Goal: Task Accomplishment & Management: Complete application form

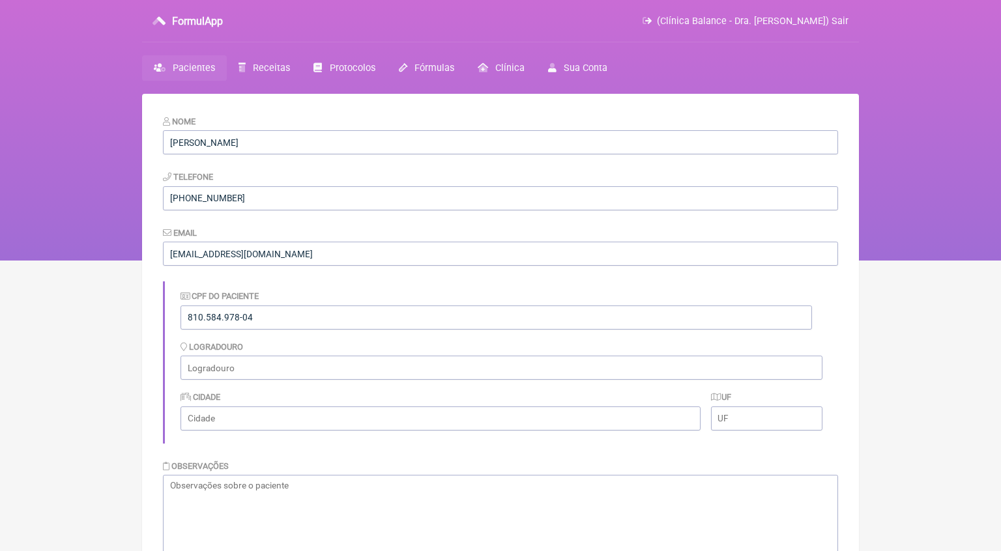
scroll to position [469, 0]
click at [203, 70] on span "Pacientes" at bounding box center [194, 68] width 42 height 11
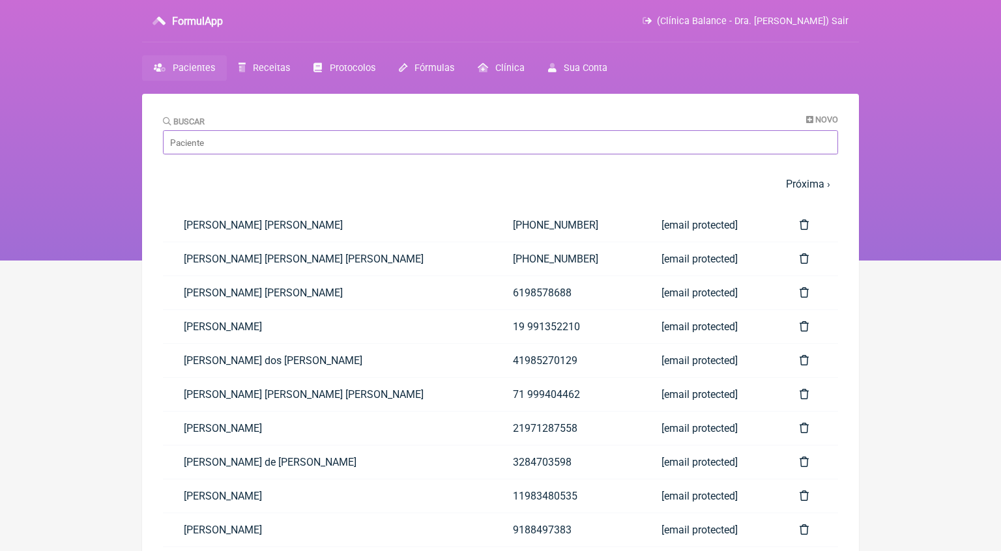
click at [228, 141] on input "Buscar" at bounding box center [500, 142] width 675 height 24
type input "i"
click at [829, 120] on span "Novo" at bounding box center [826, 120] width 23 height 10
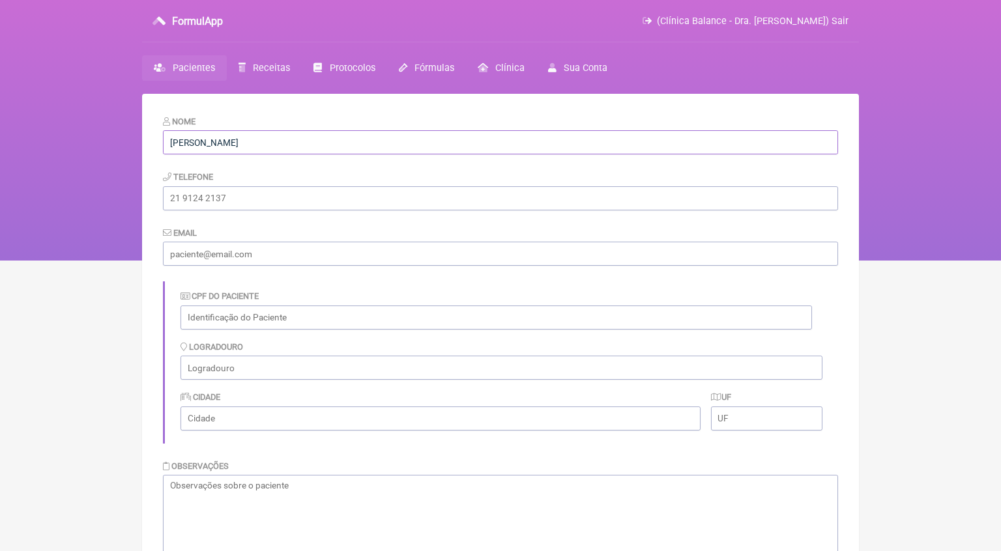
click at [301, 146] on input "[PERSON_NAME]" at bounding box center [500, 142] width 675 height 24
paste input "[PERSON_NAME] [PERSON_NAME]"
type input "[PERSON_NAME] [PERSON_NAME]"
paste input "308.639.808-64"
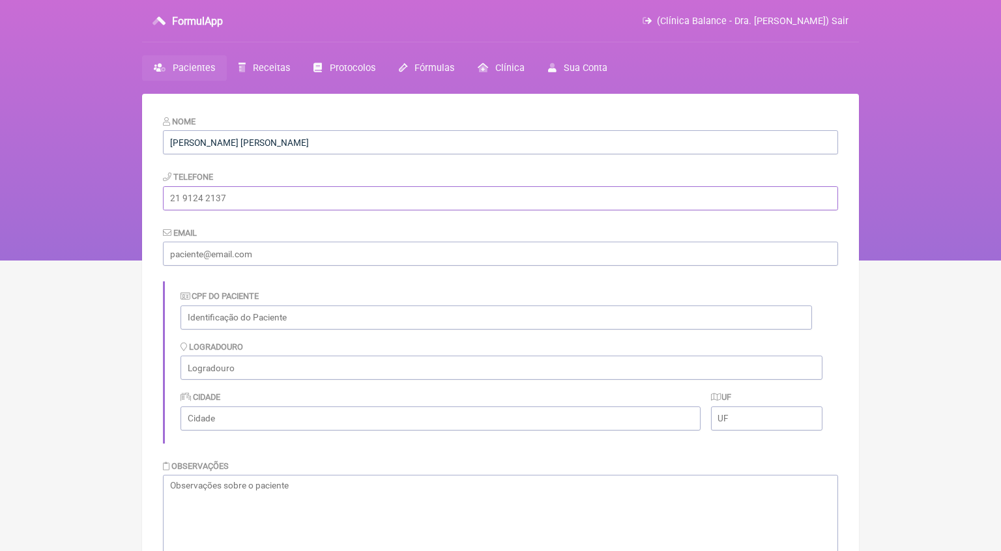
type input "308.639.808-64"
click at [359, 315] on input "text" at bounding box center [497, 318] width 632 height 24
paste input "308.639.808-64"
type input "308.639.808-64"
paste input "[EMAIL_ADDRESS][DOMAIN_NAME]"
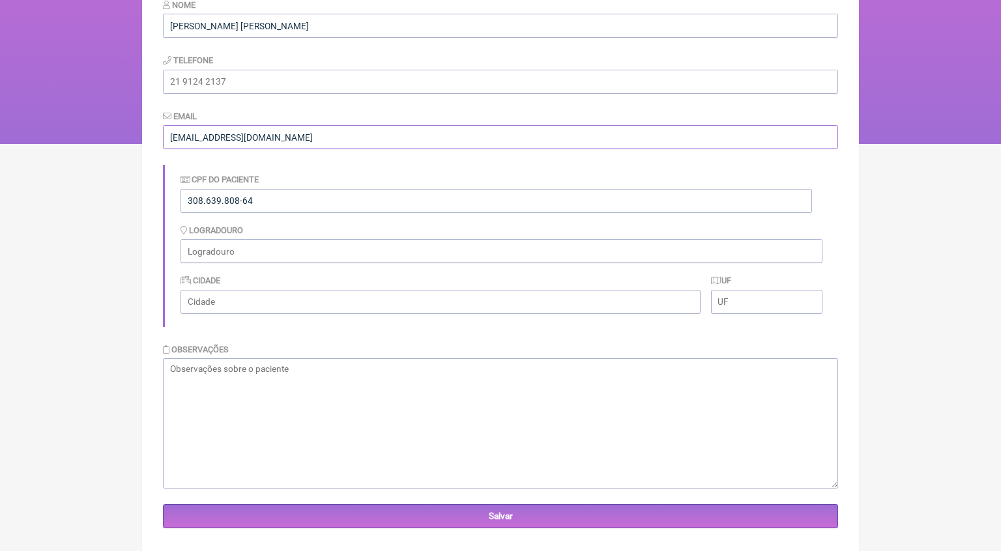
scroll to position [117, 0]
type input "[EMAIL_ADDRESS][DOMAIN_NAME]"
click at [295, 385] on textarea at bounding box center [500, 424] width 675 height 130
paste input "[STREET_ADDRESS][PERSON_NAME]"
drag, startPoint x: 392, startPoint y: 252, endPoint x: 275, endPoint y: 246, distance: 117.5
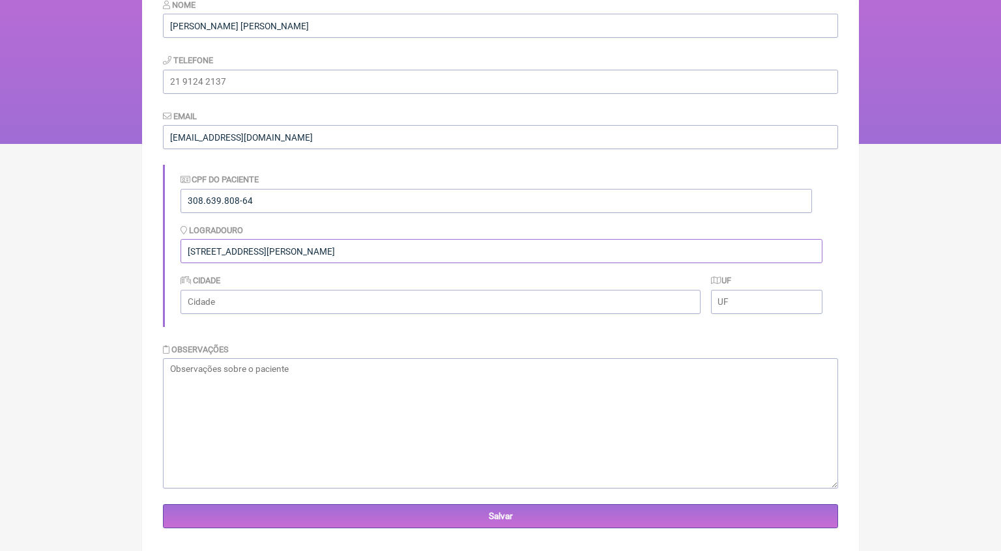
click at [275, 246] on input "[STREET_ADDRESS][PERSON_NAME]" at bounding box center [502, 251] width 642 height 24
type input "[STREET_ADDRESS]"
paste input "[PERSON_NAME], [GEOGRAPHIC_DATA] - [GEOGRAPHIC_DATA]"
type input "[PERSON_NAME], [GEOGRAPHIC_DATA]"
type input "SP"
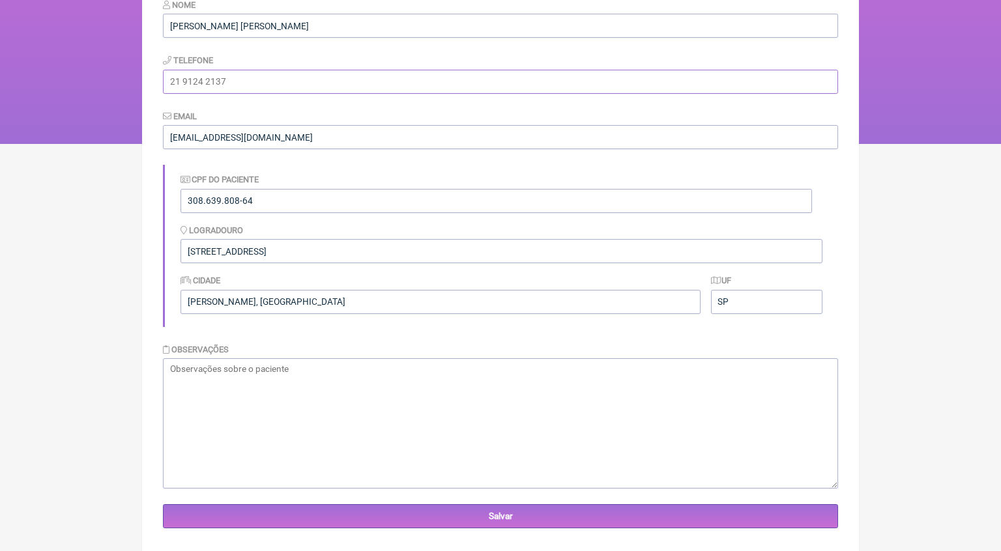
click at [383, 81] on input "tel" at bounding box center [500, 82] width 675 height 24
paste input "[PHONE_NUMBER]"
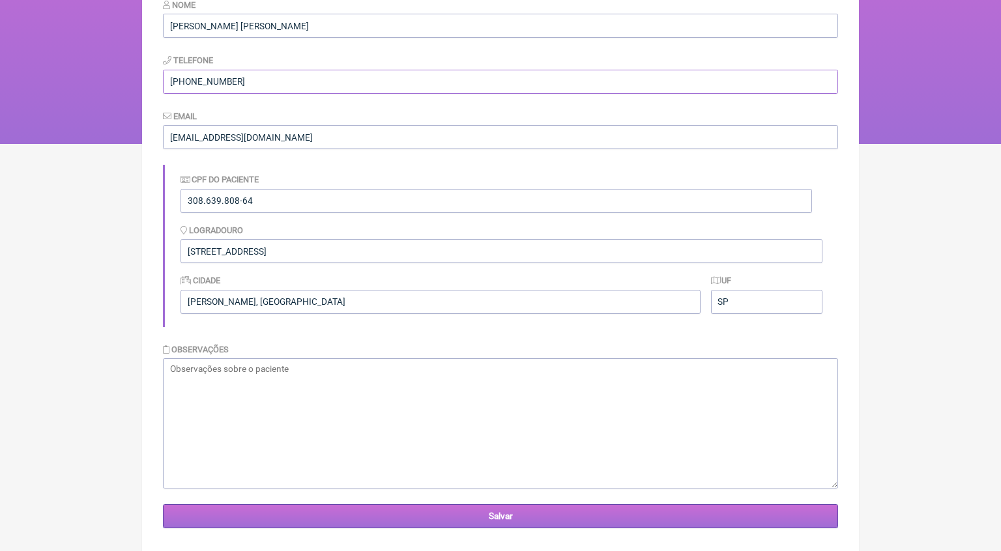
type input "[PHONE_NUMBER]"
click at [539, 514] on input "Salvar" at bounding box center [500, 517] width 675 height 24
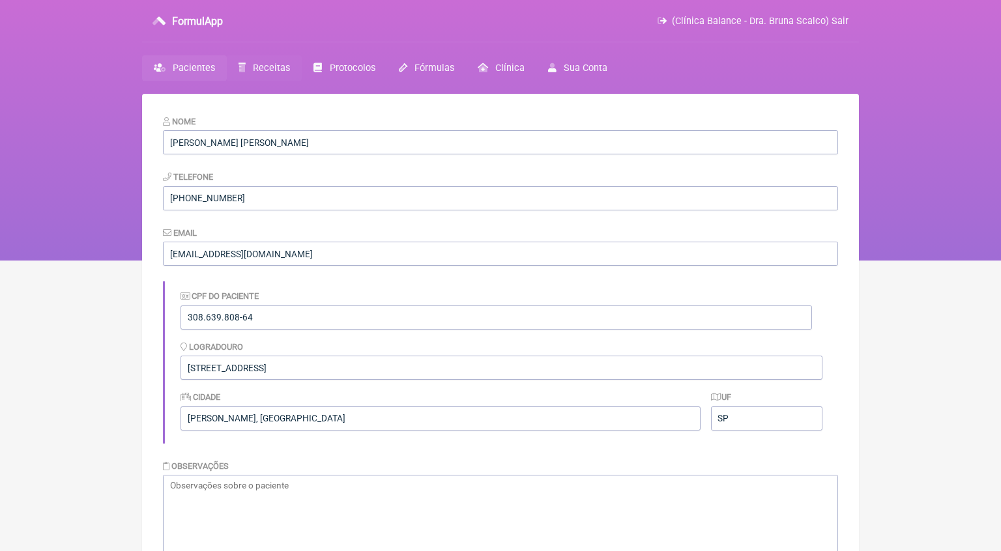
click at [263, 69] on span "Receitas" at bounding box center [271, 68] width 37 height 11
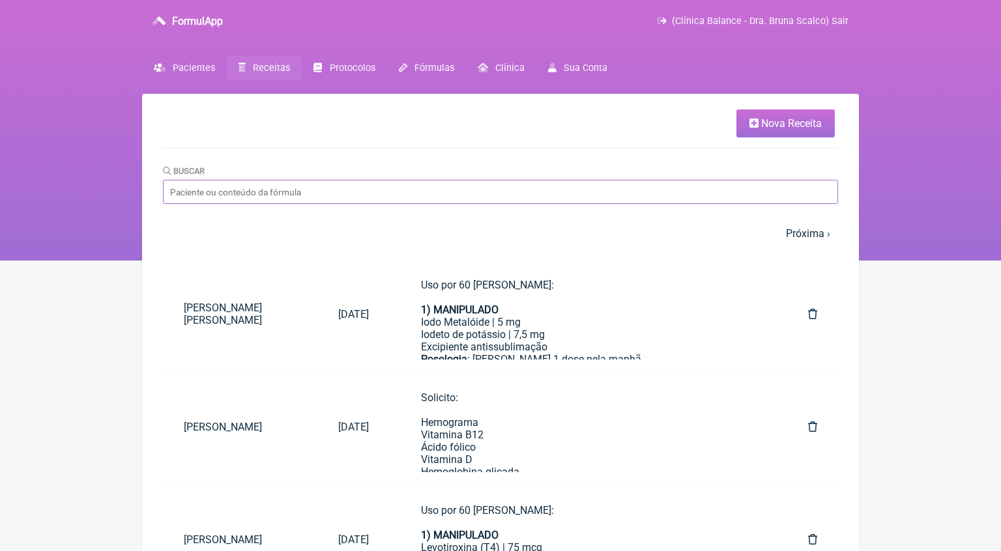
click at [343, 196] on input "Buscar" at bounding box center [500, 192] width 675 height 24
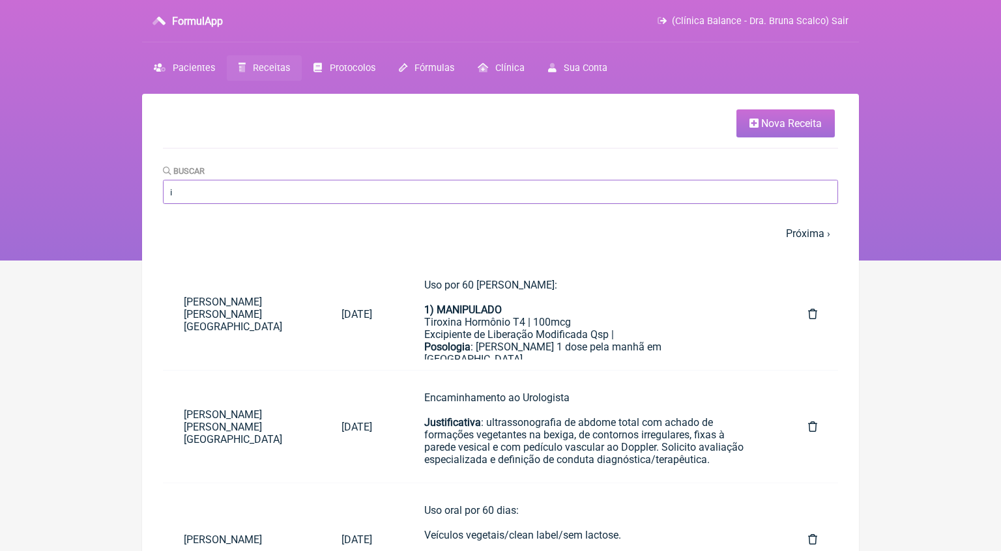
type input "i"
click at [769, 125] on span "Nova Receita" at bounding box center [791, 123] width 61 height 12
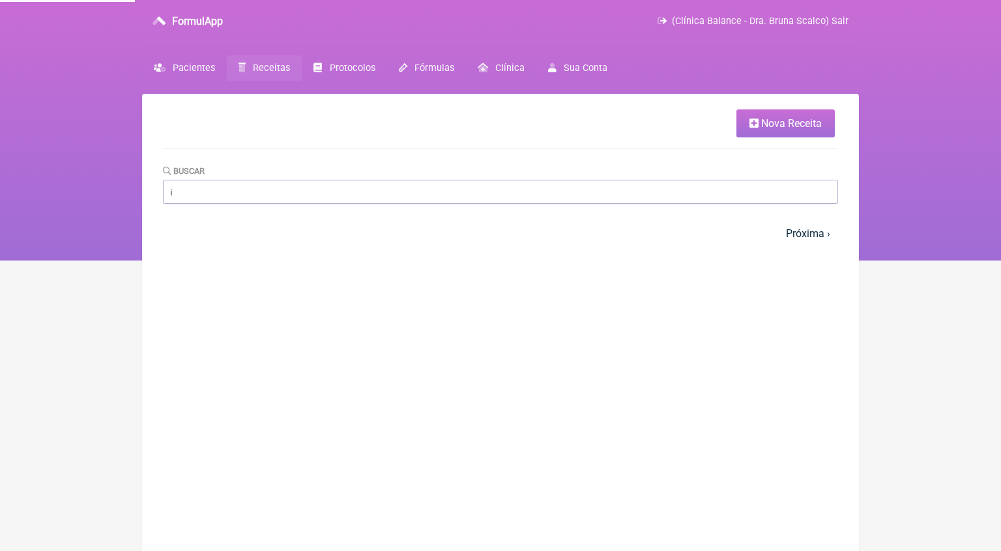
click at [809, 120] on span "Nova Receita" at bounding box center [791, 123] width 61 height 12
click at [304, 194] on input "i" at bounding box center [500, 192] width 675 height 24
click at [785, 123] on span "Nova Receita" at bounding box center [791, 123] width 61 height 12
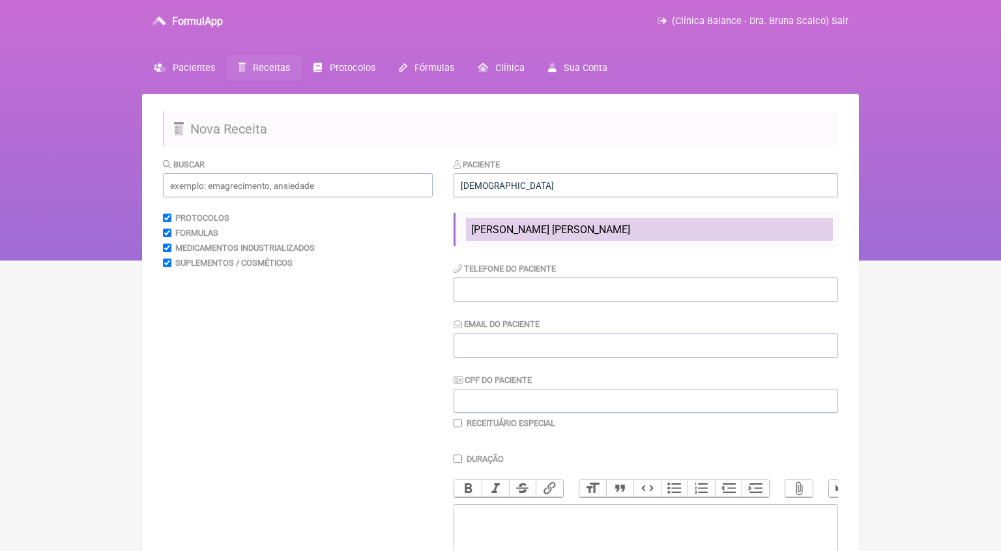
click at [553, 233] on span "[PERSON_NAME] [PERSON_NAME]" at bounding box center [550, 230] width 159 height 12
type input "[PERSON_NAME] [PERSON_NAME]"
type input "[PHONE_NUMBER]"
type input "[EMAIL_ADDRESS][DOMAIN_NAME]"
type input "308.639.808-64"
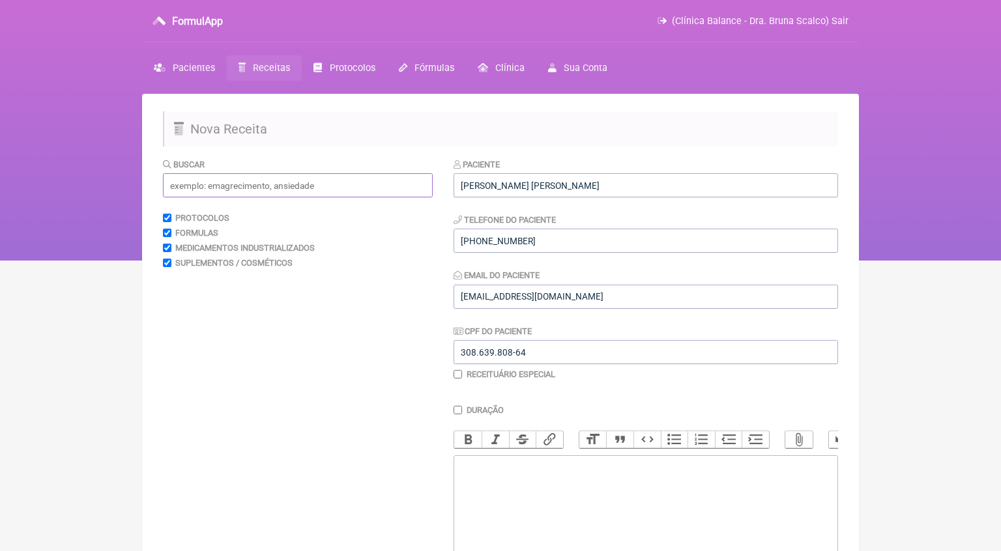
click at [289, 186] on input "text" at bounding box center [298, 185] width 270 height 24
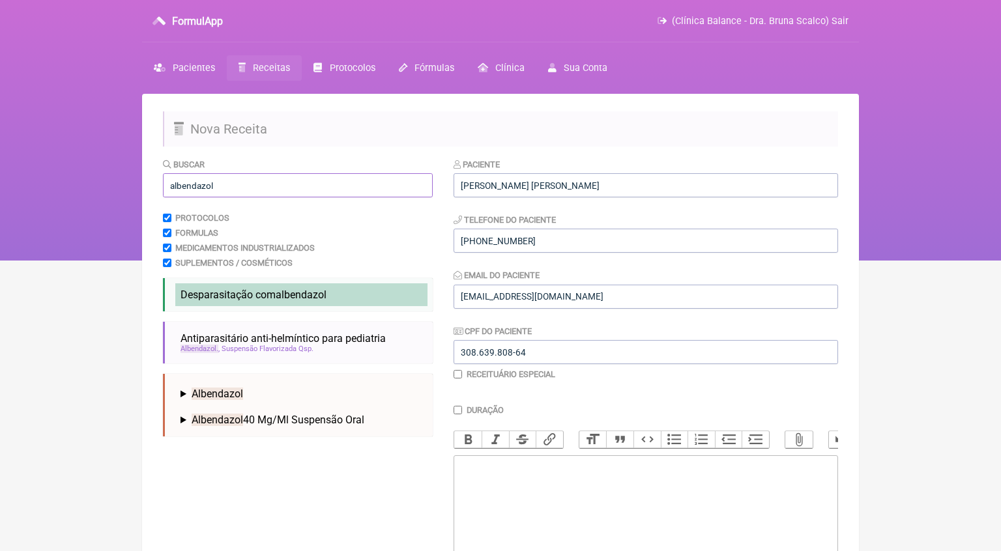
type input "albendazol"
click at [281, 293] on span "albendazol" at bounding box center [301, 295] width 51 height 12
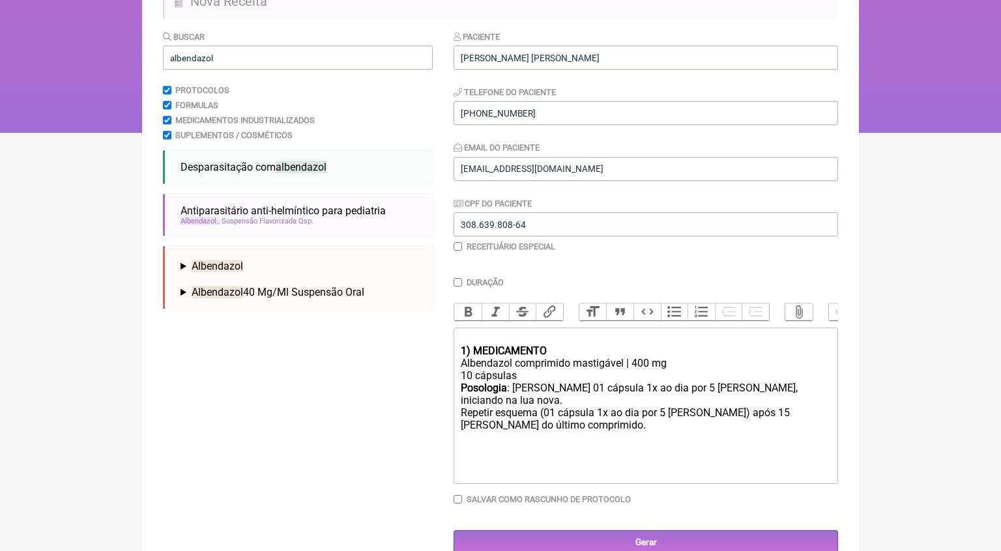
scroll to position [130, 0]
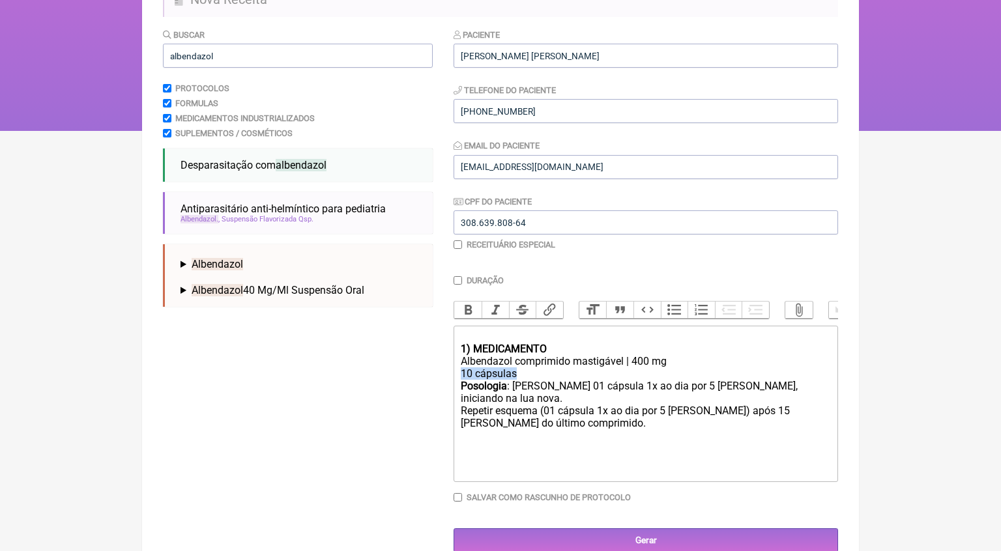
drag, startPoint x: 525, startPoint y: 370, endPoint x: 444, endPoint y: 370, distance: 80.8
click at [444, 370] on form "Buscar albendazol Protocolos Formulas Medicamentos Industrializados Suplementos…" at bounding box center [500, 290] width 675 height 525
click at [495, 367] on div "Albendazol comprimido mastigável | 400 mg 10 cápsulas" at bounding box center [646, 367] width 370 height 25
click at [496, 367] on div "Albendazol comprimido mastigável | 400 mg 10 cápsulas" at bounding box center [646, 367] width 370 height 25
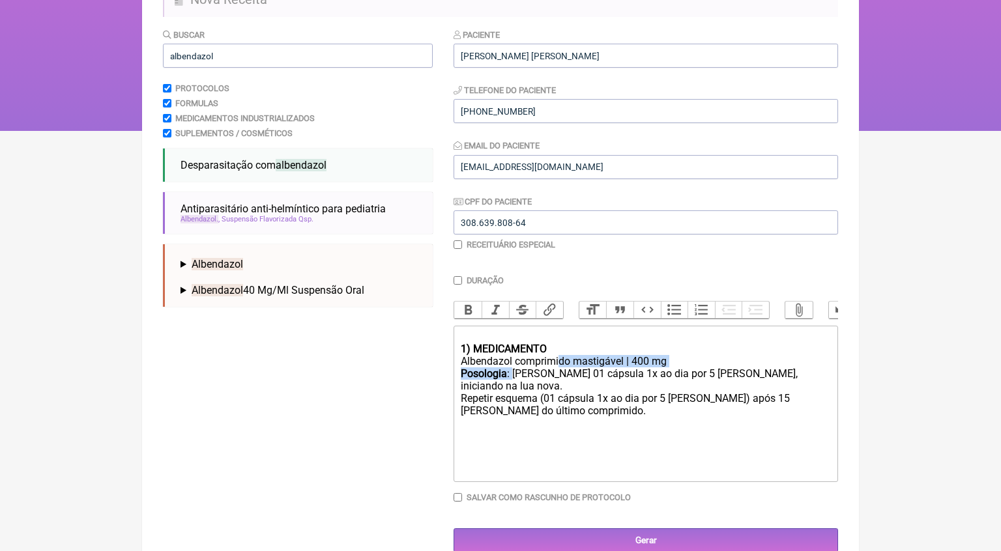
drag, startPoint x: 518, startPoint y: 372, endPoint x: 567, endPoint y: 362, distance: 50.4
click at [563, 362] on trix-editor "1) MEDICAMENTO Albendazol comprimido mastigável | 400 mg Posologia : Tomar 01 c…" at bounding box center [646, 404] width 385 height 156
click at [580, 370] on div "Posologia : Tomar 01 cápsula 1x ao dia por 5 dias, iniciando na lua nova. Repet…" at bounding box center [646, 405] width 370 height 74
click at [811, 370] on div "Posologia : Mastigar 1 comprimido 1x ao dia por 5 dias, iniciando na lua nova. …" at bounding box center [646, 405] width 370 height 74
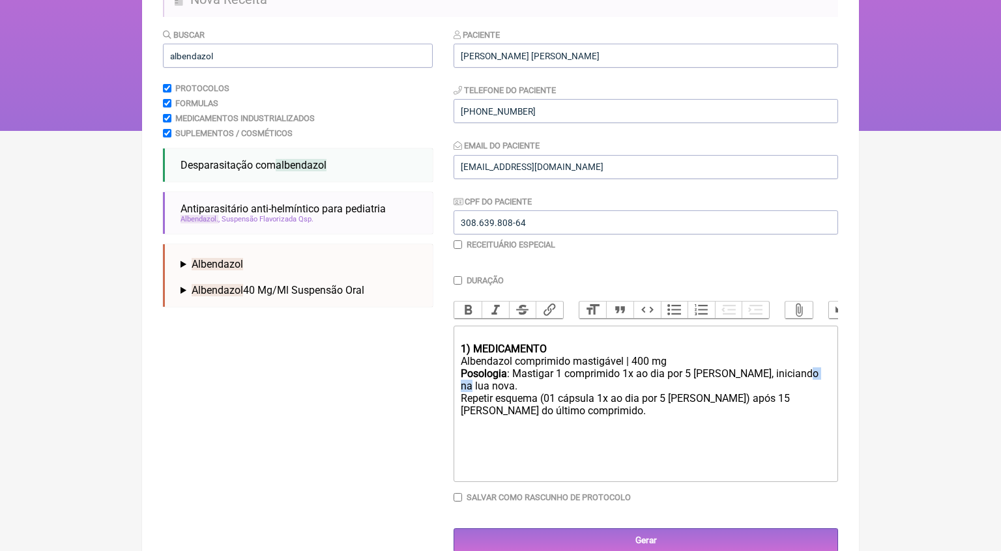
click at [811, 370] on div "Posologia : Mastigar 1 comprimido 1x ao dia por 5 dias, iniciando na lua nova. …" at bounding box center [646, 405] width 370 height 74
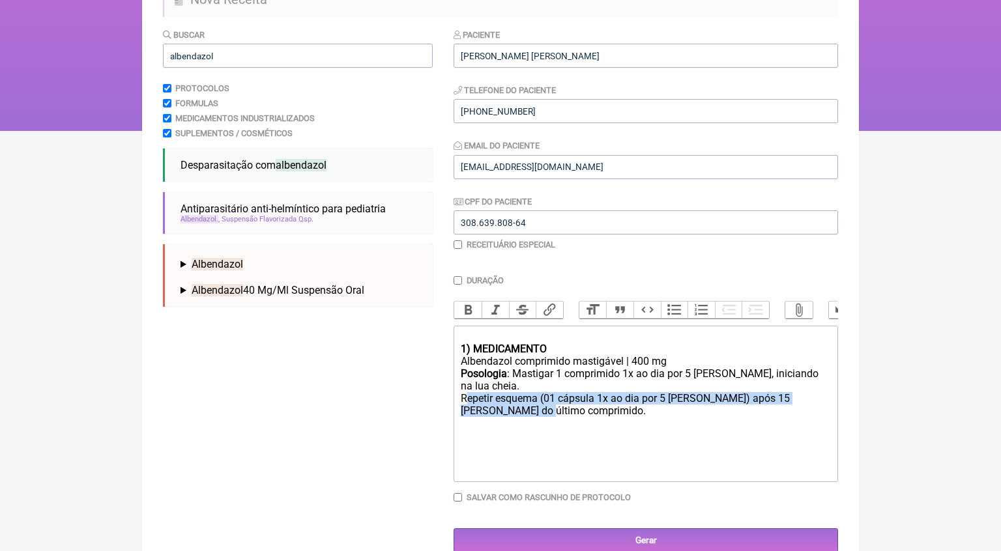
drag, startPoint x: 551, startPoint y: 398, endPoint x: 467, endPoint y: 377, distance: 86.6
click at [467, 377] on div "Posologia : Mastigar 1 comprimido 1x ao dia por 5 dias, iniciando na lua cheia.…" at bounding box center [646, 405] width 370 height 74
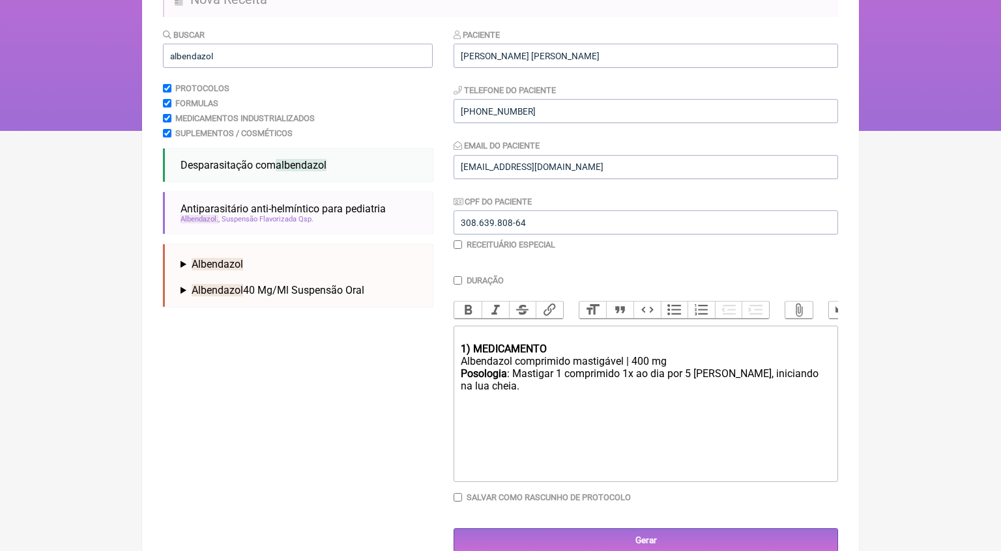
click at [508, 334] on div at bounding box center [646, 336] width 370 height 12
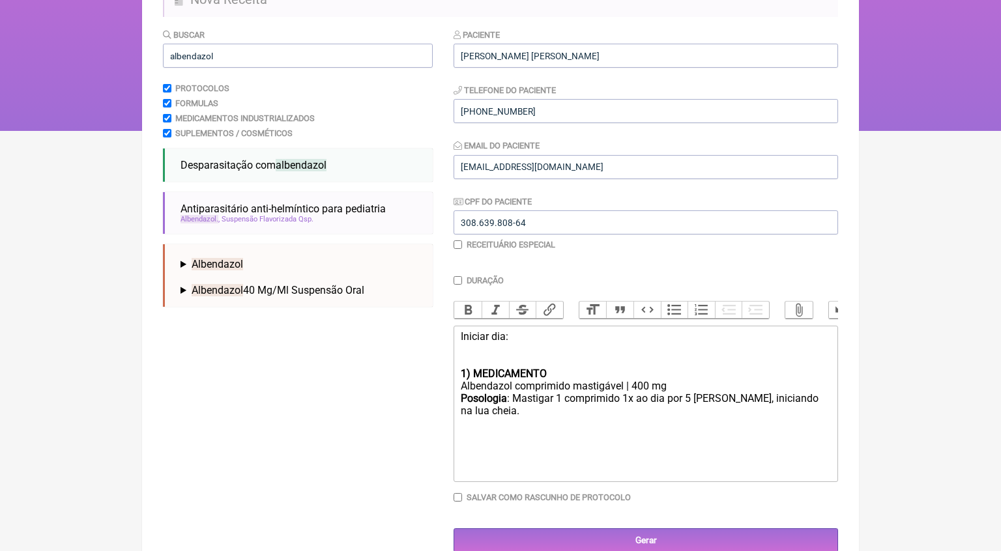
click at [505, 333] on div "Iniciar dia:" at bounding box center [646, 348] width 370 height 37
drag, startPoint x: 829, startPoint y: 395, endPoint x: 712, endPoint y: 394, distance: 116.7
click at [712, 394] on div "Posologia : Mastigar 1 comprimido 1x ao dia por 5 dias, iniciando na lua cheia." at bounding box center [646, 417] width 370 height 50
type trix-editor "<div>Iniciar dia 07/09/25:&nbsp;<br><br><br></div><div><strong>1) MEDICAMENTO</…"
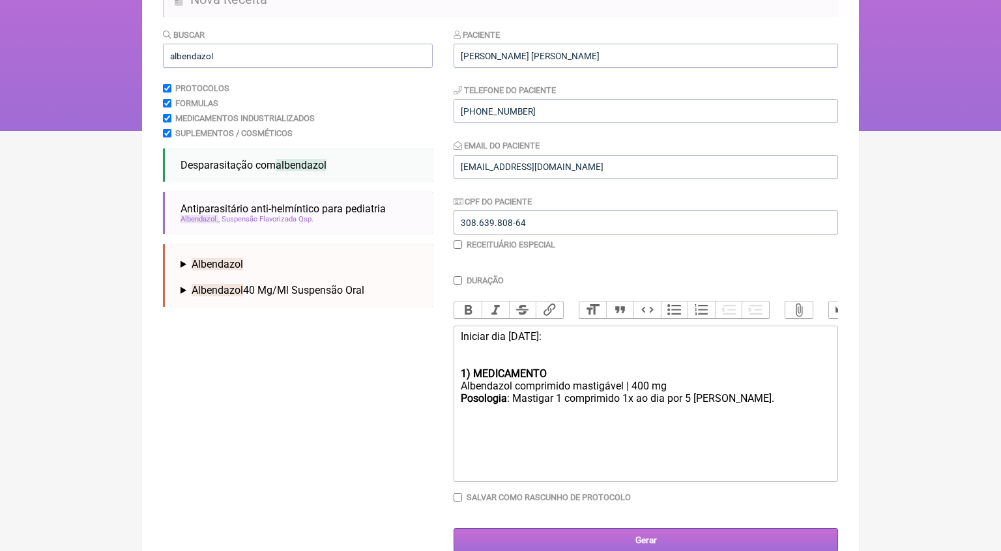
click at [711, 537] on input "Gerar" at bounding box center [646, 541] width 385 height 24
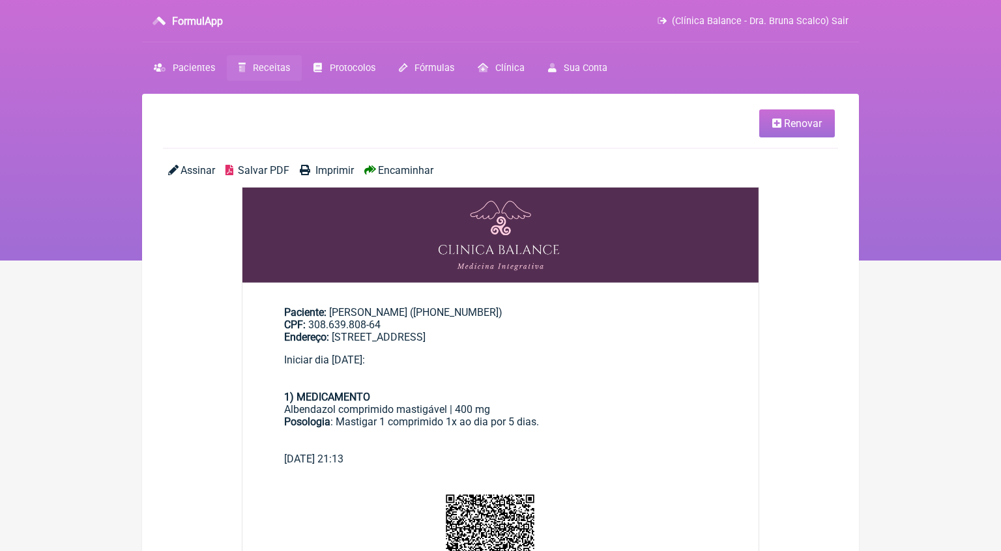
click at [408, 168] on span "Encaminhar" at bounding box center [405, 170] width 55 height 12
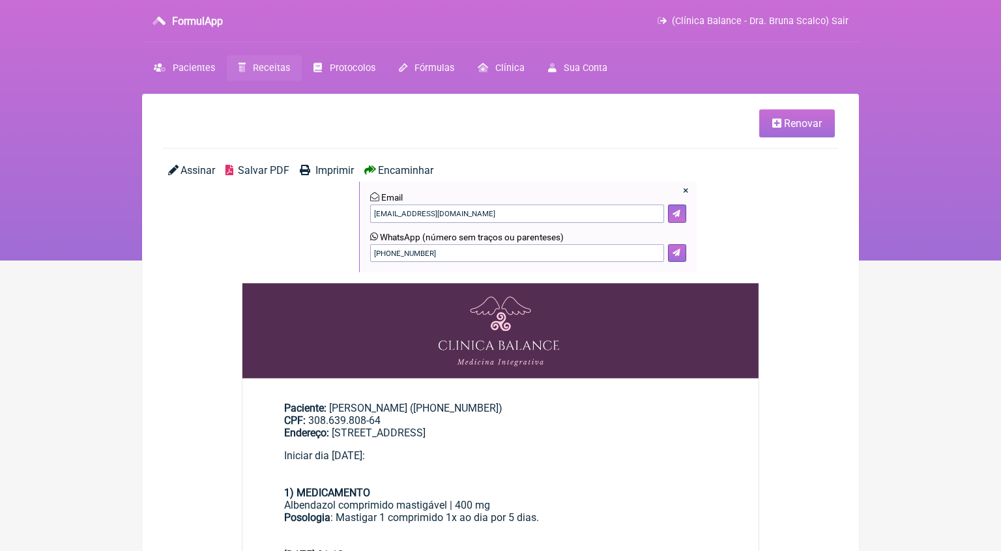
click at [681, 255] on icon at bounding box center [677, 253] width 8 height 8
click at [677, 253] on icon at bounding box center [677, 253] width 8 height 8
